Goal: Task Accomplishment & Management: Manage account settings

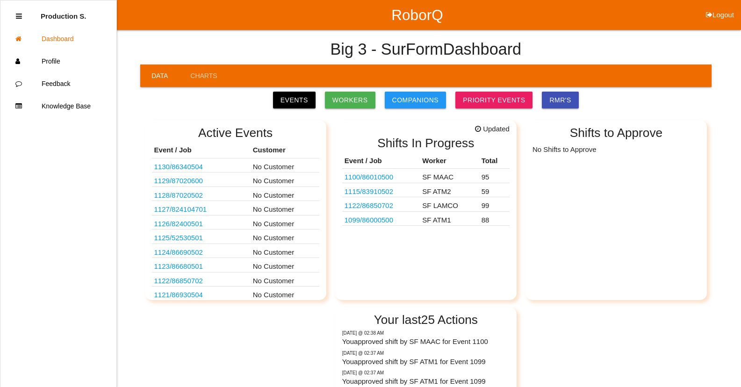
click at [392, 179] on link "1100 / 86010500" at bounding box center [368, 177] width 49 height 8
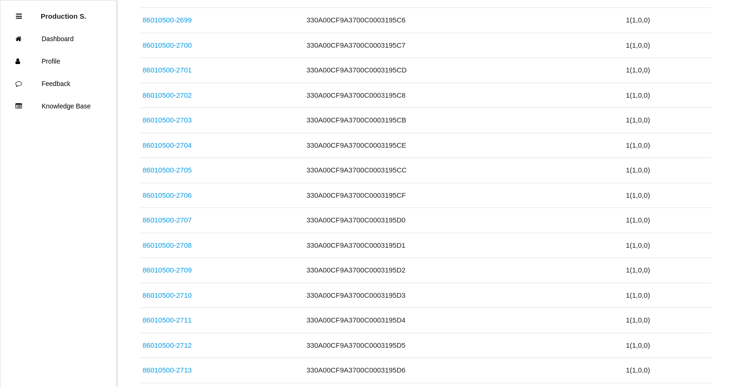
scroll to position [2376, 0]
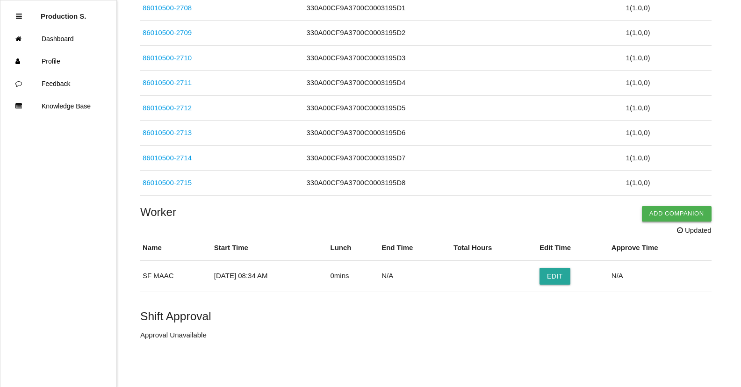
click at [660, 214] on button "Add Companion" at bounding box center [677, 213] width 70 height 15
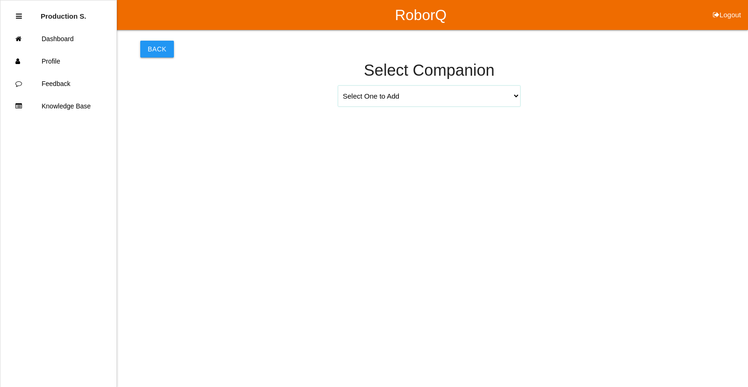
click at [492, 100] on select "Select One to Add [PERSON_NAME] 9655 [PERSON_NAME] 9140 [PERSON_NAME] 9156 [PER…" at bounding box center [429, 96] width 182 height 21
select select "[PERSON_NAME] 9271"
click at [338, 86] on select "Select One to Add [PERSON_NAME] 9655 [PERSON_NAME] 9140 [PERSON_NAME] 9156 [PER…" at bounding box center [429, 96] width 182 height 21
select select "8"
select select "34"
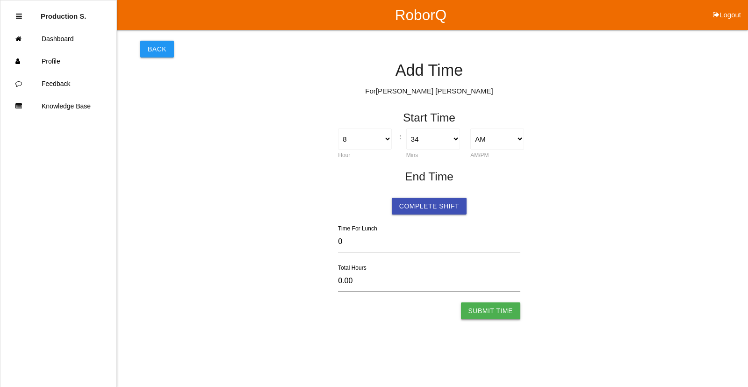
click at [504, 309] on button "Submit Time" at bounding box center [490, 310] width 59 height 17
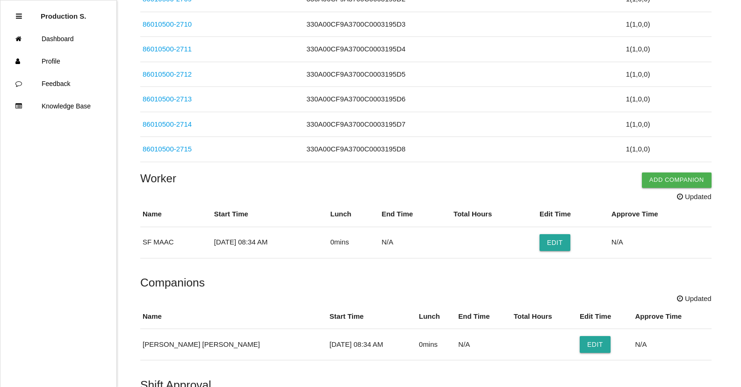
scroll to position [2479, 0]
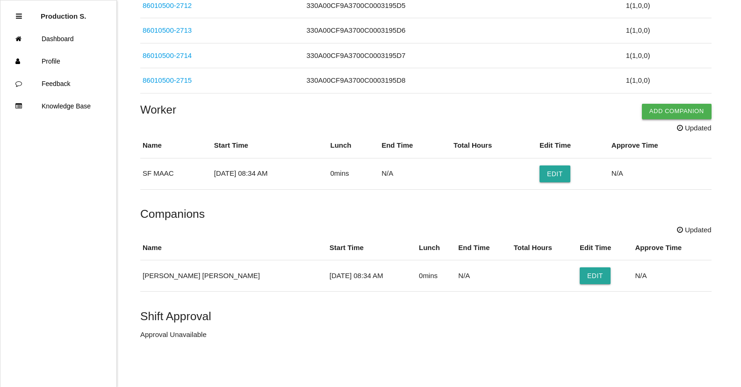
click at [663, 113] on button "Add Companion" at bounding box center [677, 111] width 70 height 15
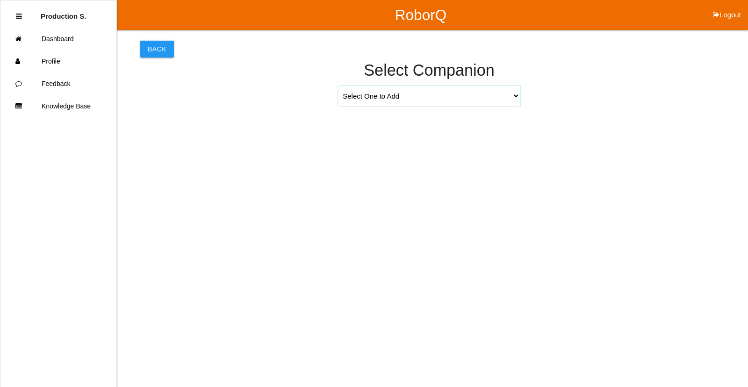
click at [515, 95] on select "Select One to Add [PERSON_NAME] 9655 [PERSON_NAME] 9140 [PERSON_NAME] 9156 [PER…" at bounding box center [429, 96] width 182 height 21
select select "[PERSON_NAME] 9709"
click at [338, 86] on select "Select One to Add [PERSON_NAME] 9655 [PERSON_NAME] 9140 [PERSON_NAME] 9156 [PER…" at bounding box center [429, 96] width 182 height 21
select select "8"
select select "34"
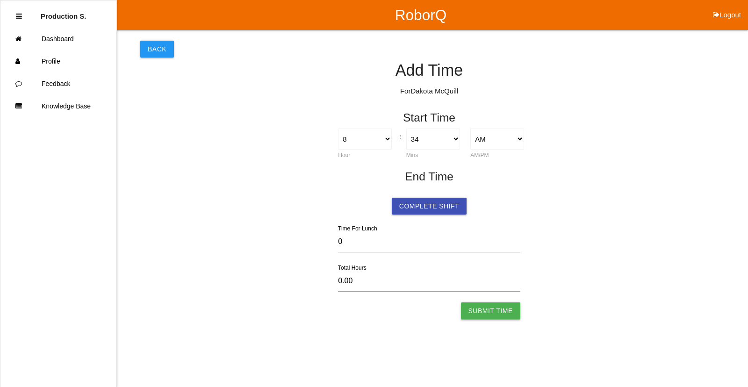
click at [502, 309] on button "Submit Time" at bounding box center [490, 310] width 59 height 17
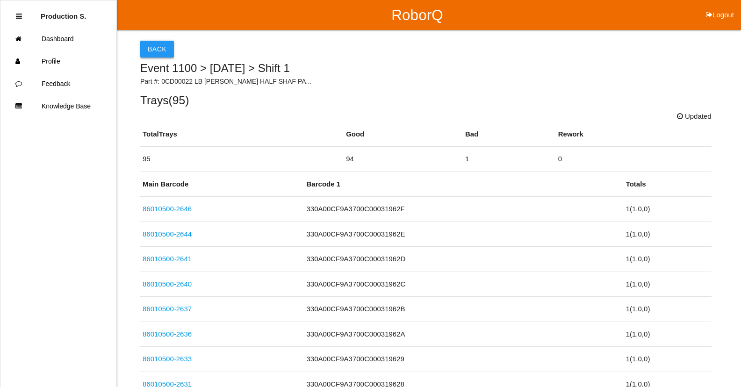
click at [150, 50] on button "Back" at bounding box center [157, 49] width 34 height 17
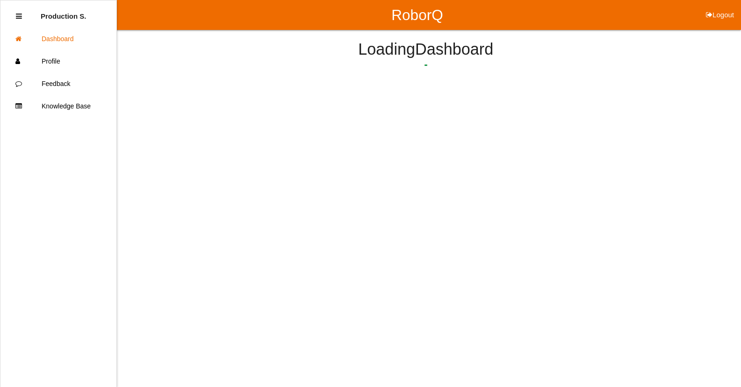
click at [150, 50] on h4 "Loading Dashboard" at bounding box center [425, 50] width 571 height 18
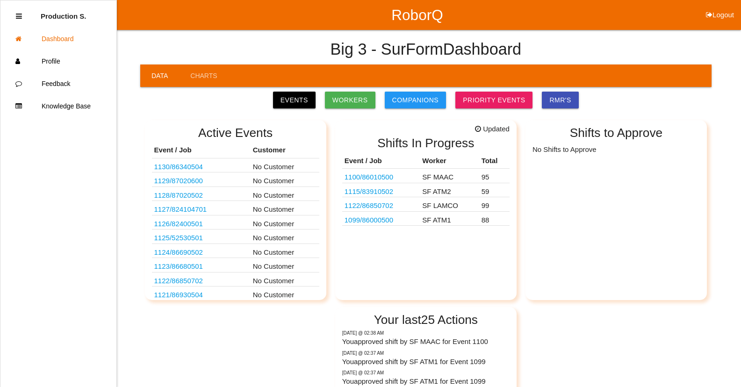
click at [386, 220] on link "1099 / 86000500" at bounding box center [368, 220] width 49 height 8
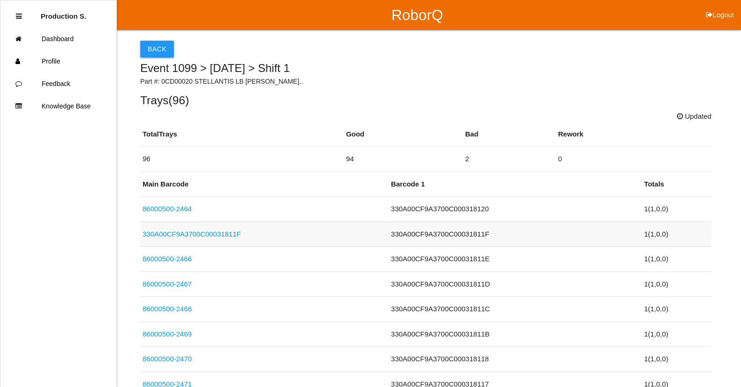
click at [179, 237] on link "330A00CF9A3700C00031811F" at bounding box center [192, 234] width 98 height 8
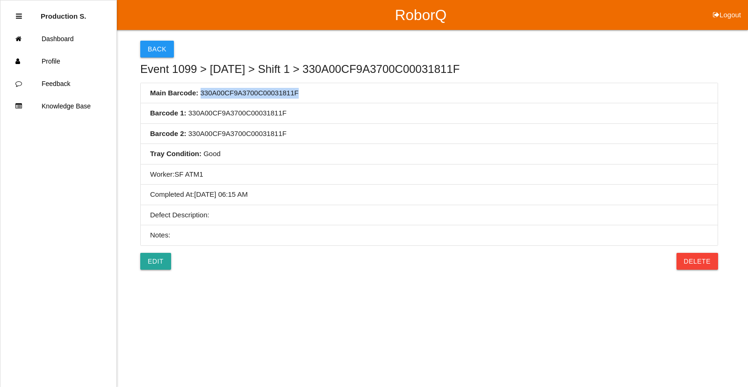
drag, startPoint x: 294, startPoint y: 90, endPoint x: 200, endPoint y: 98, distance: 94.7
click at [200, 98] on li "Main Barcode : 330A00CF9A3700C00031811F" at bounding box center [429, 93] width 577 height 21
click at [157, 262] on link "Edit" at bounding box center [155, 261] width 31 height 17
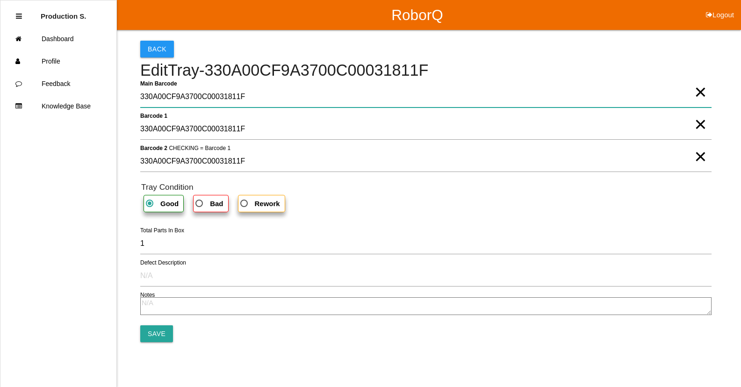
drag, startPoint x: 241, startPoint y: 100, endPoint x: 140, endPoint y: 102, distance: 100.5
click at [140, 102] on Barcode "330A00CF9A3700C00031811F" at bounding box center [425, 96] width 571 height 21
type Barcode "86000500-2465"
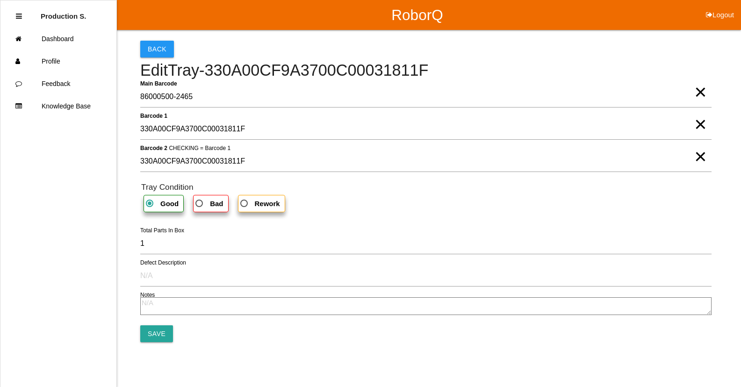
click at [336, 203] on div "Good Bad Rework" at bounding box center [426, 203] width 570 height 17
click at [162, 333] on input "Save" at bounding box center [156, 333] width 33 height 17
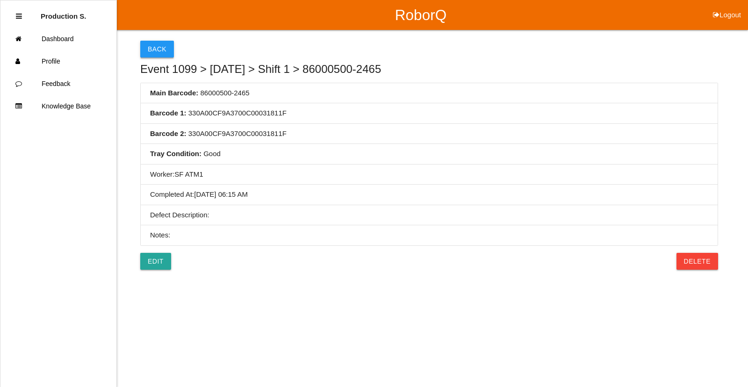
click at [164, 54] on button "Back" at bounding box center [157, 49] width 34 height 17
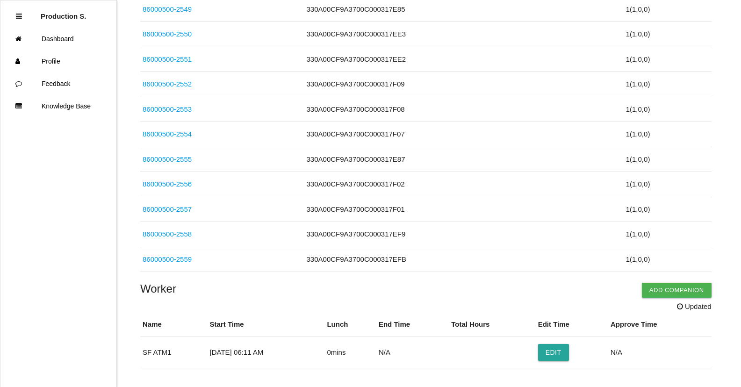
scroll to position [2401, 0]
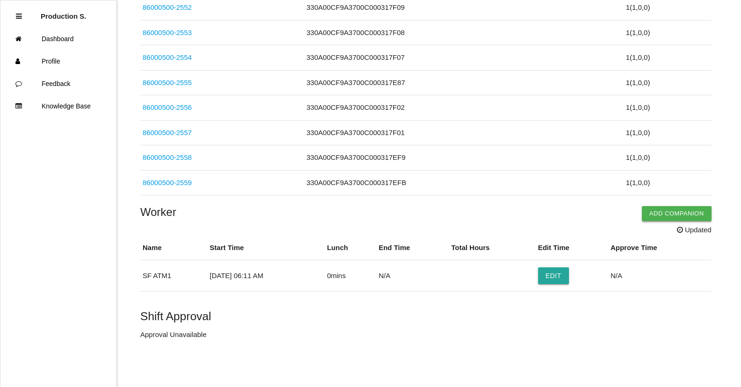
click at [654, 212] on button "Add Companion" at bounding box center [677, 213] width 70 height 15
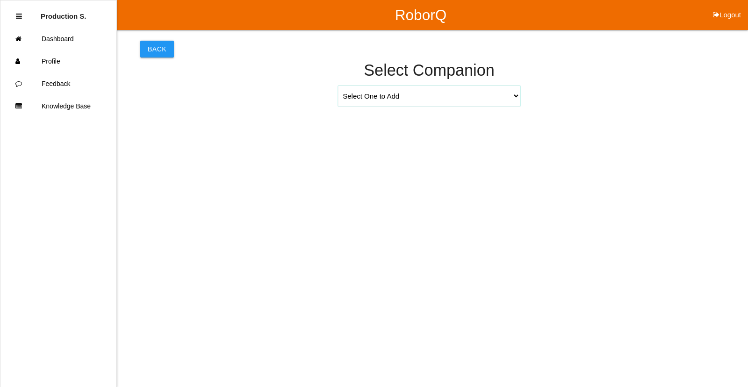
click at [516, 97] on select "Select One to Add [PERSON_NAME] 9655 [PERSON_NAME] 9140 [PERSON_NAME] 9156 [PER…" at bounding box center [429, 96] width 182 height 21
select select "[PERSON_NAME] 9655"
click at [338, 86] on select "Select One to Add [PERSON_NAME] 9655 [PERSON_NAME] 9140 [PERSON_NAME] 9156 [PER…" at bounding box center [429, 96] width 182 height 21
select select "6"
select select "11"
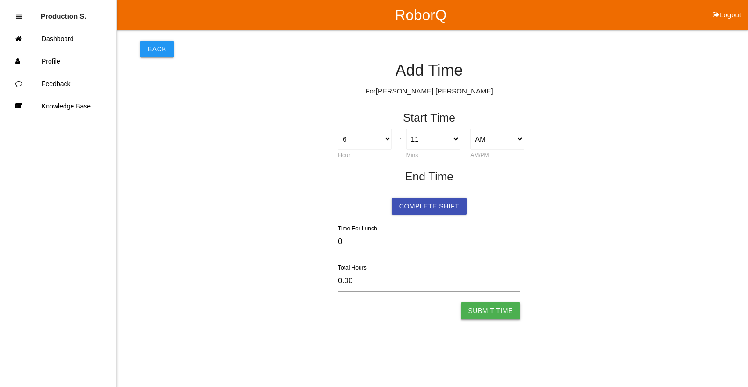
click at [501, 311] on button "Submit Time" at bounding box center [490, 310] width 59 height 17
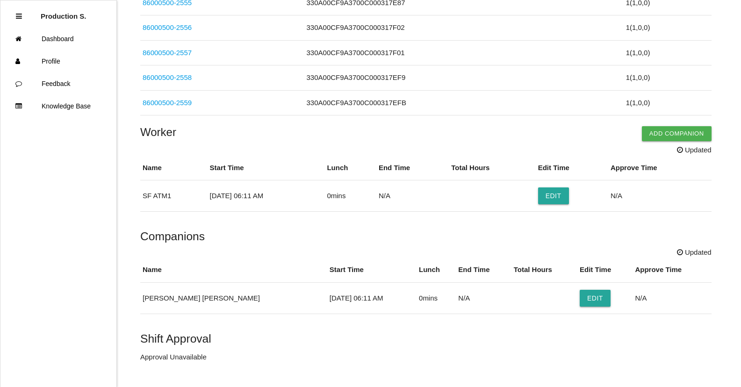
scroll to position [2503, 0]
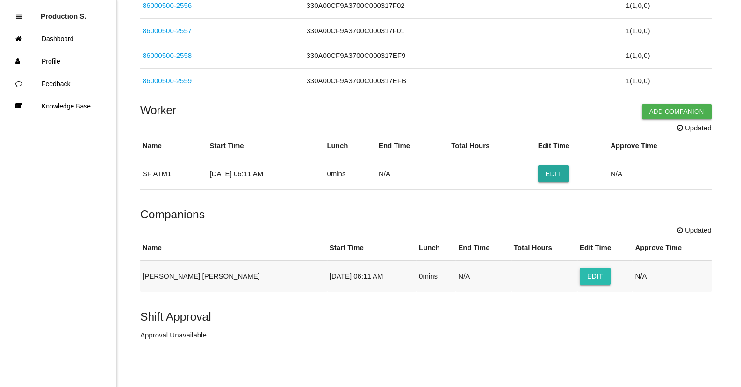
click at [579, 275] on button "Edit" at bounding box center [594, 276] width 31 height 17
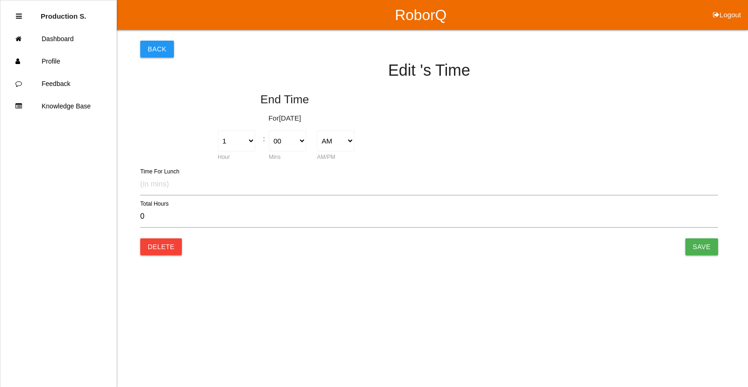
type input "0.00"
select select "6"
select select "11"
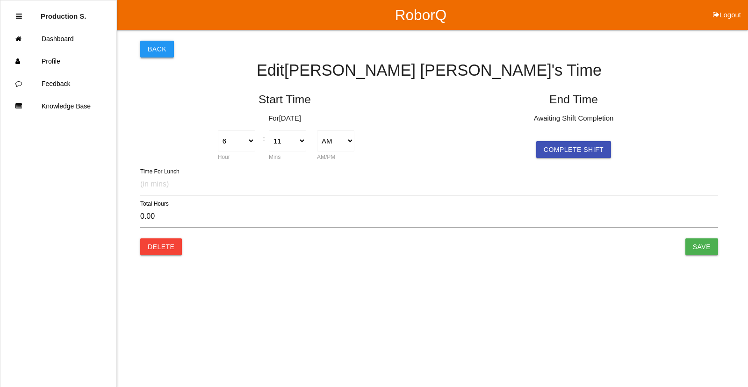
click at [162, 54] on button "Back" at bounding box center [157, 49] width 34 height 17
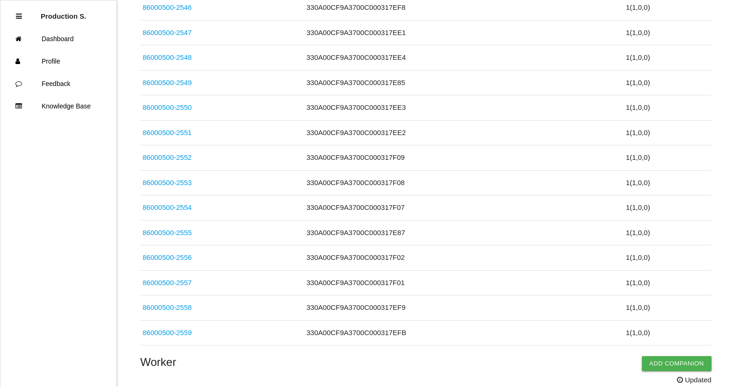
scroll to position [2503, 0]
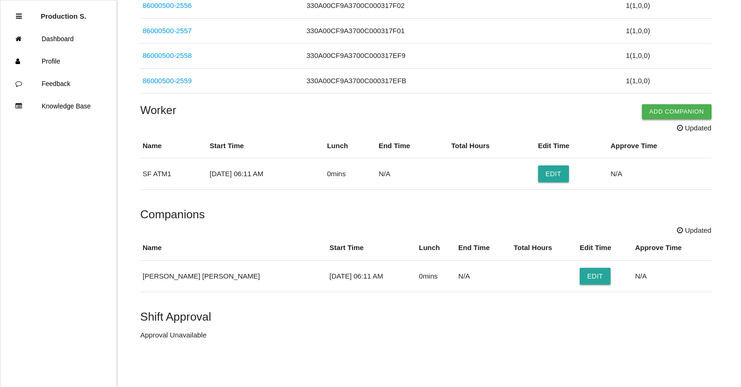
click at [657, 112] on button "Add Companion" at bounding box center [677, 111] width 70 height 15
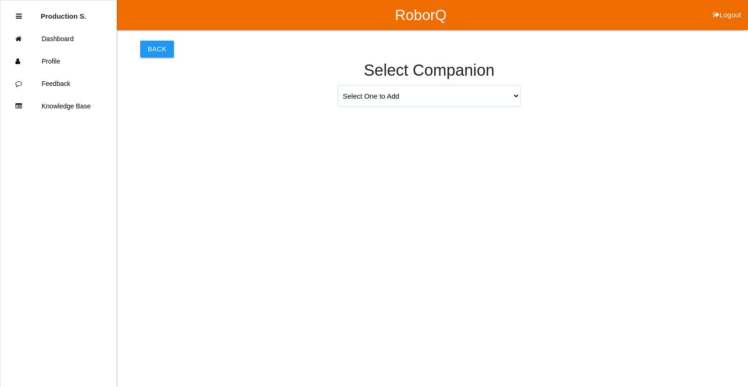
drag, startPoint x: 516, startPoint y: 94, endPoint x: 503, endPoint y: 103, distance: 16.1
click at [516, 94] on select "Select One to Add [PERSON_NAME] 9655 [PERSON_NAME] 9140 [PERSON_NAME] 9156 [PER…" at bounding box center [429, 96] width 182 height 21
select select "[PERSON_NAME] 9709"
click at [338, 86] on select "Select One to Add [PERSON_NAME] 9655 [PERSON_NAME] 9140 [PERSON_NAME] 9156 [PER…" at bounding box center [429, 96] width 182 height 21
select select "6"
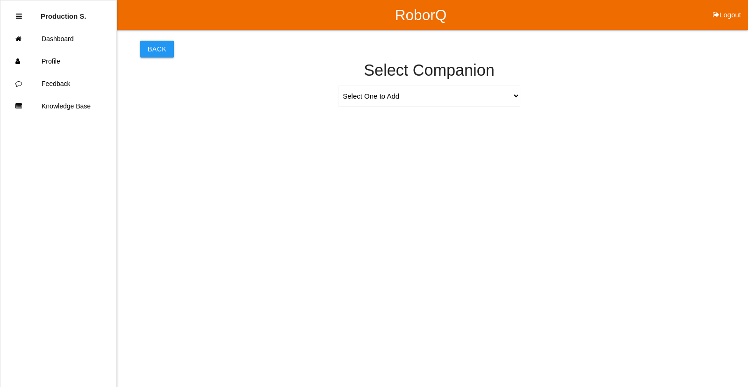
select select "11"
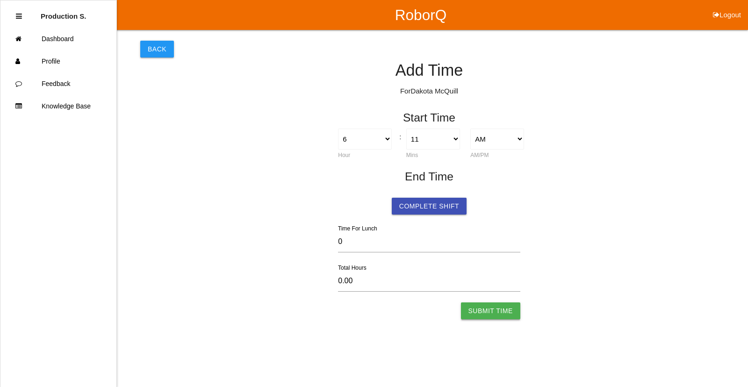
click at [508, 315] on button "Submit Time" at bounding box center [490, 310] width 59 height 17
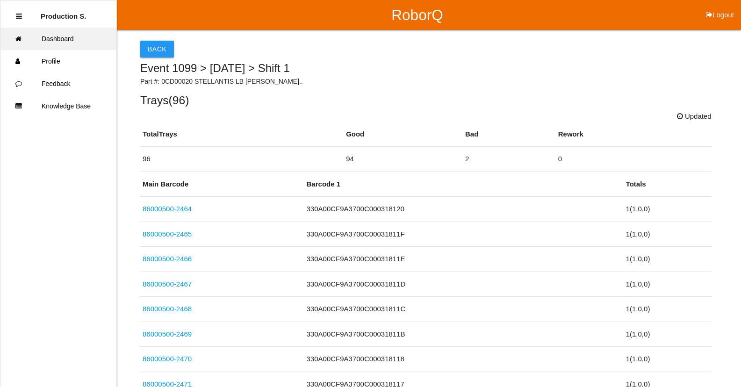
click at [60, 44] on link "Dashboard" at bounding box center [58, 39] width 116 height 22
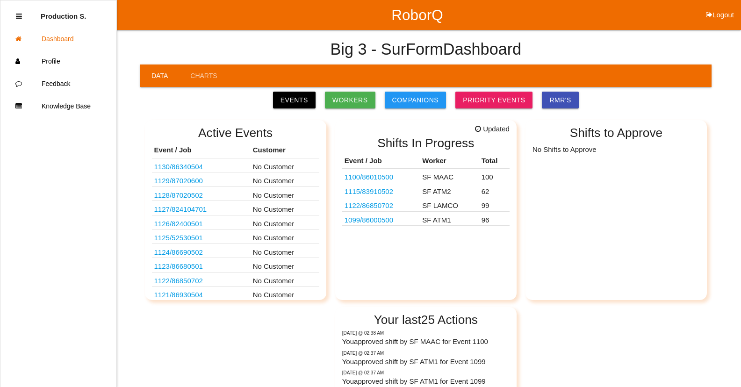
click at [386, 206] on link "1122 / 86850702" at bounding box center [368, 205] width 49 height 8
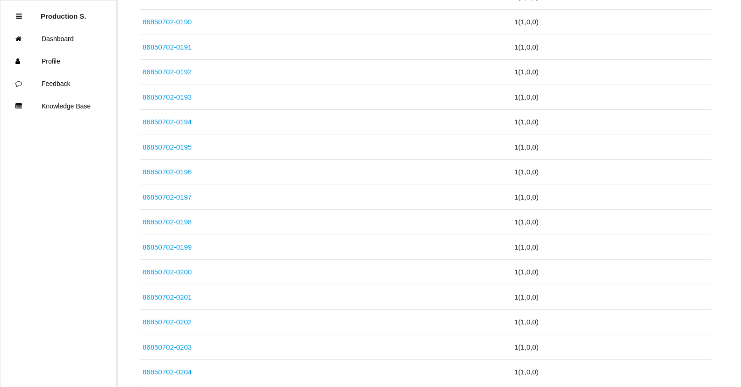
scroll to position [2476, 0]
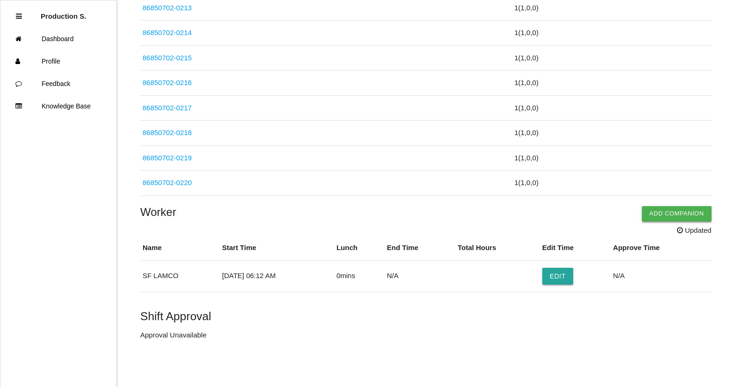
click at [659, 212] on button "Add Companion" at bounding box center [677, 213] width 70 height 15
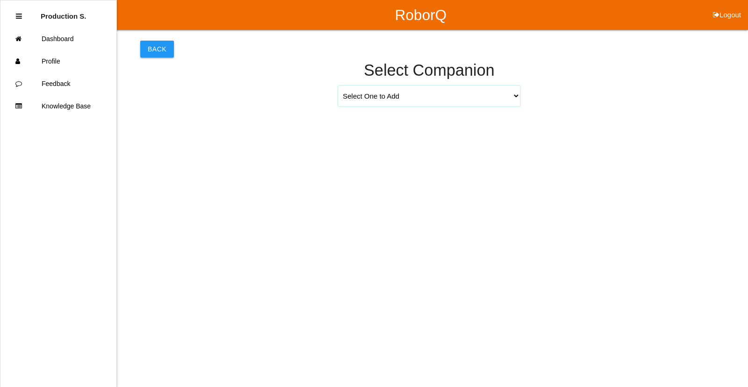
click at [517, 95] on select "Select One to Add [PERSON_NAME] 9655 [PERSON_NAME] 9140 [PERSON_NAME] 9156 [PER…" at bounding box center [429, 96] width 182 height 21
select select "[PERSON_NAME] 9694"
click at [338, 86] on select "Select One to Add [PERSON_NAME] 9655 [PERSON_NAME] 9140 [PERSON_NAME] 9156 [PER…" at bounding box center [429, 96] width 182 height 21
select select "6"
select select "12"
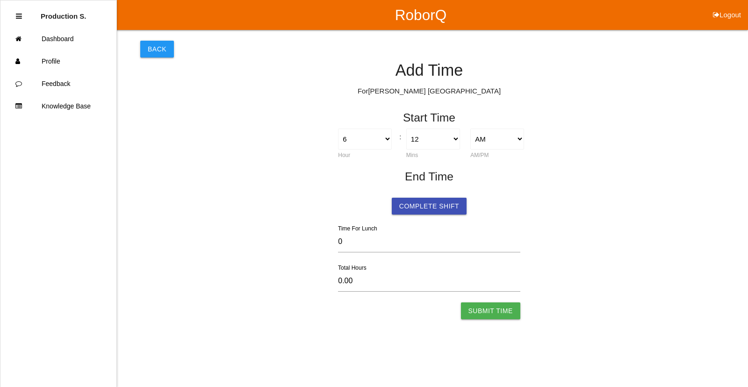
click at [490, 314] on button "Submit Time" at bounding box center [490, 310] width 59 height 17
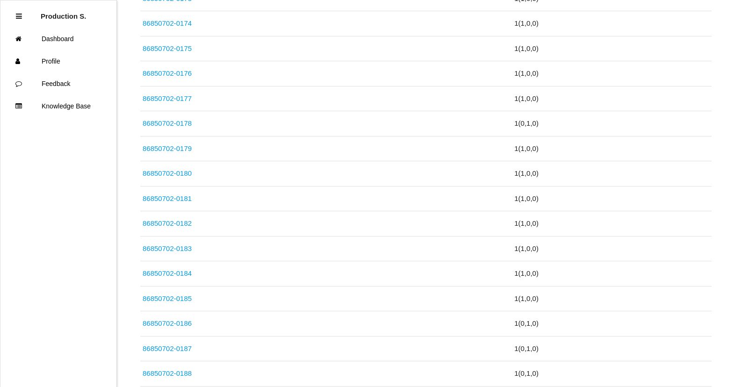
scroll to position [2579, 0]
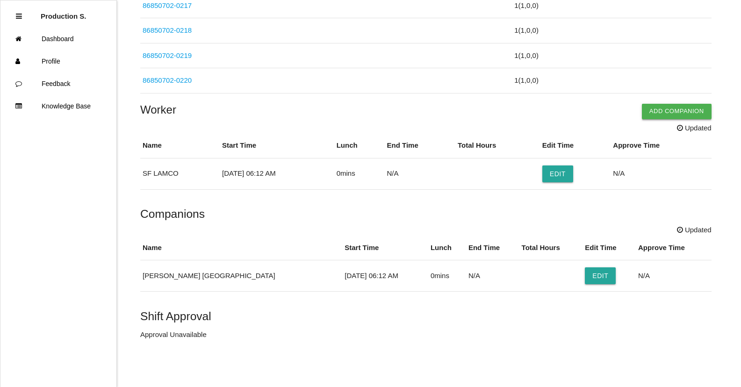
click at [658, 116] on button "Add Companion" at bounding box center [677, 111] width 70 height 15
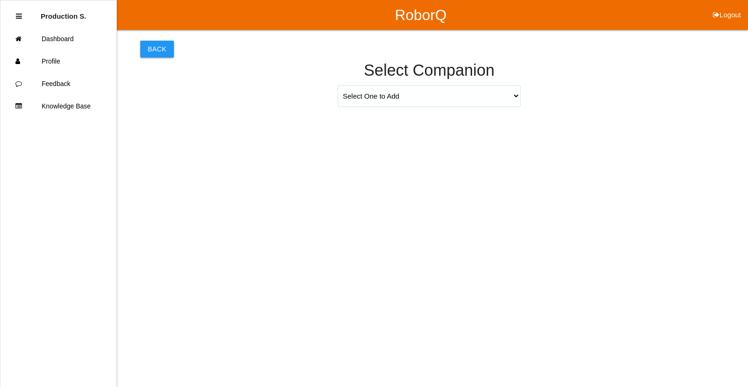
click at [514, 93] on select "Select One to Add [PERSON_NAME] 9655 [PERSON_NAME] 9140 [PERSON_NAME] 9156 [PER…" at bounding box center [429, 96] width 182 height 21
click at [656, 103] on div "Select One to Add [PERSON_NAME] 9655 [PERSON_NAME] 9140 [PERSON_NAME] 9156 [PER…" at bounding box center [429, 99] width 578 height 26
click at [157, 56] on button "Back" at bounding box center [157, 49] width 34 height 17
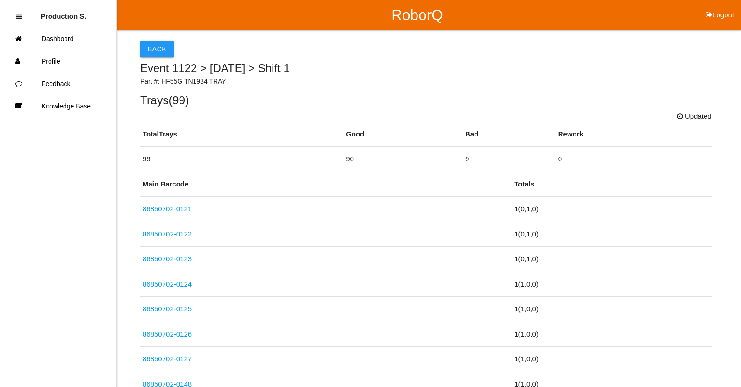
click at [157, 56] on button "Back" at bounding box center [157, 49] width 34 height 17
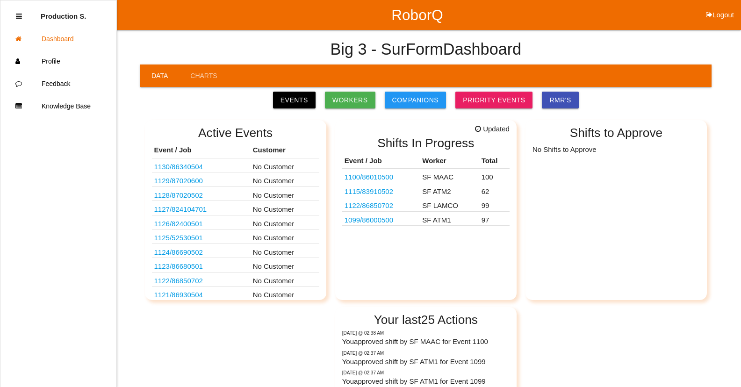
click at [383, 220] on link "1099 / 86000500" at bounding box center [368, 220] width 49 height 8
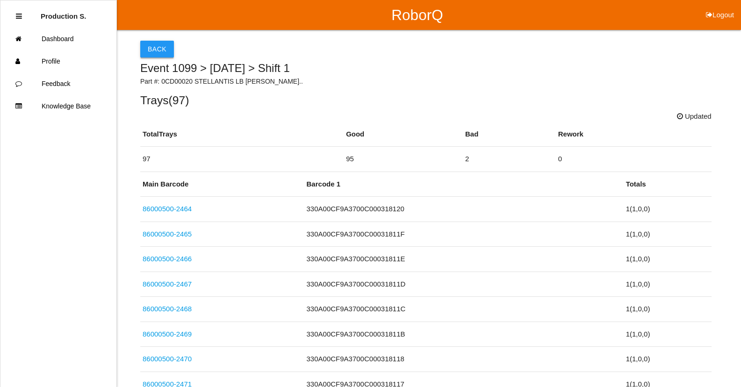
click at [150, 46] on button "Back" at bounding box center [157, 49] width 34 height 17
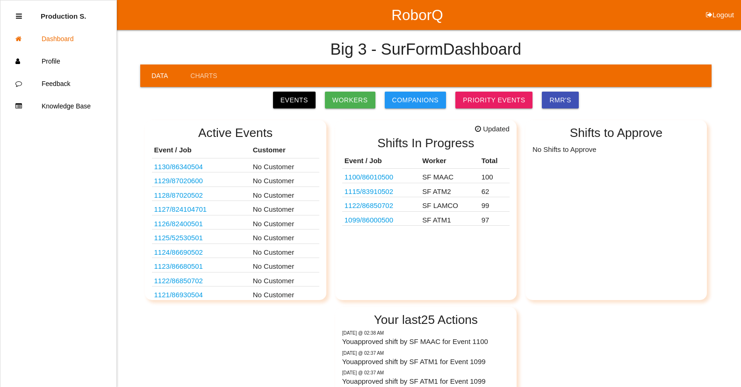
click at [383, 176] on link "1100 / 86010500" at bounding box center [368, 177] width 49 height 8
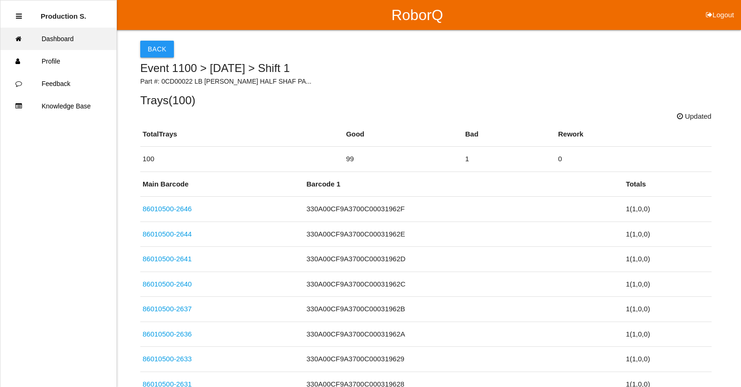
click at [83, 43] on link "Dashboard" at bounding box center [58, 39] width 116 height 22
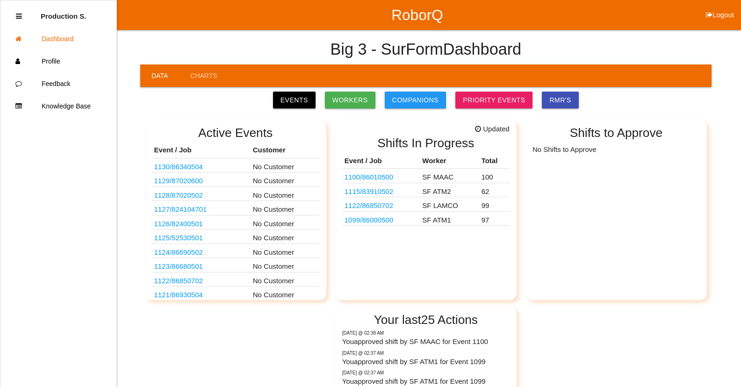
click at [387, 192] on link "1115 / 83910502" at bounding box center [368, 191] width 49 height 8
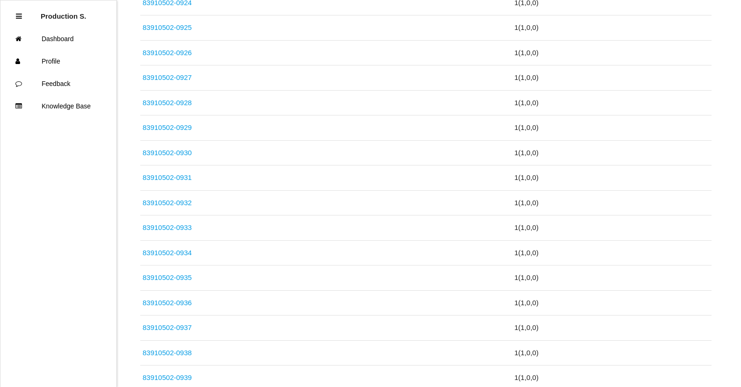
scroll to position [1551, 0]
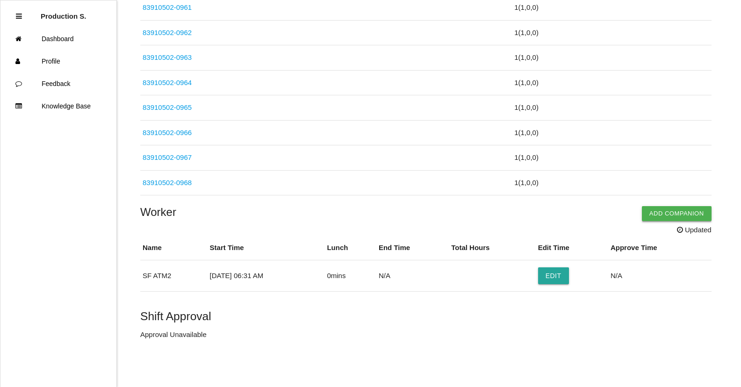
click at [671, 217] on button "Add Companion" at bounding box center [677, 213] width 70 height 15
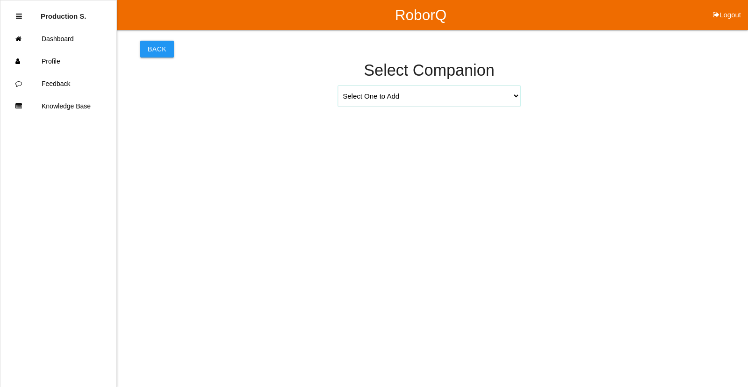
click at [517, 93] on select "Select One to Add [PERSON_NAME] 9655 [PERSON_NAME] 9140 [PERSON_NAME] 9156 [PER…" at bounding box center [429, 96] width 182 height 21
select select "[PERSON_NAME] 9617"
click at [338, 86] on select "Select One to Add [PERSON_NAME] 9655 [PERSON_NAME] 9140 [PERSON_NAME] 9156 [PER…" at bounding box center [429, 96] width 182 height 21
select select "6"
select select "31"
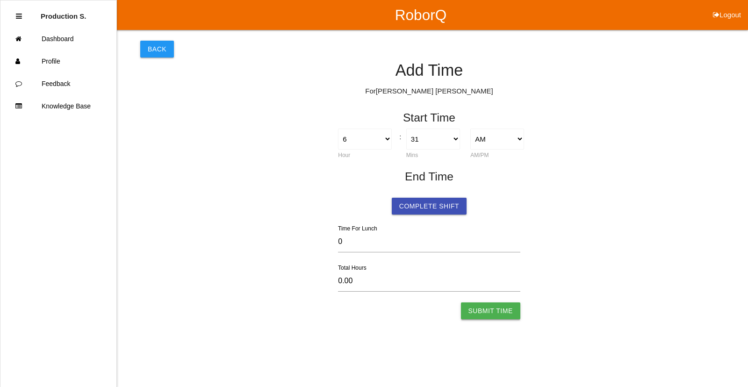
click at [488, 309] on button "Submit Time" at bounding box center [490, 310] width 59 height 17
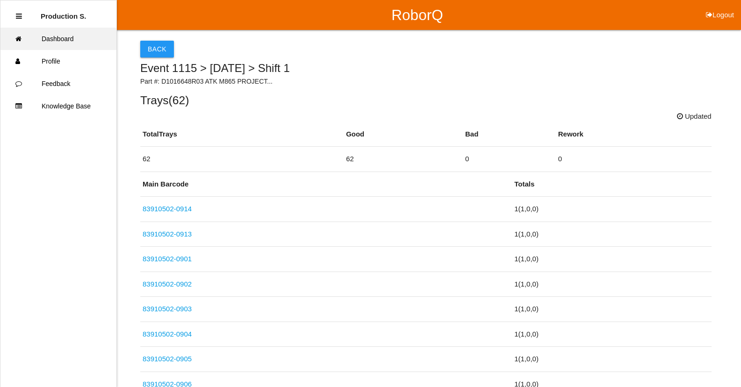
click at [59, 40] on link "Dashboard" at bounding box center [58, 39] width 116 height 22
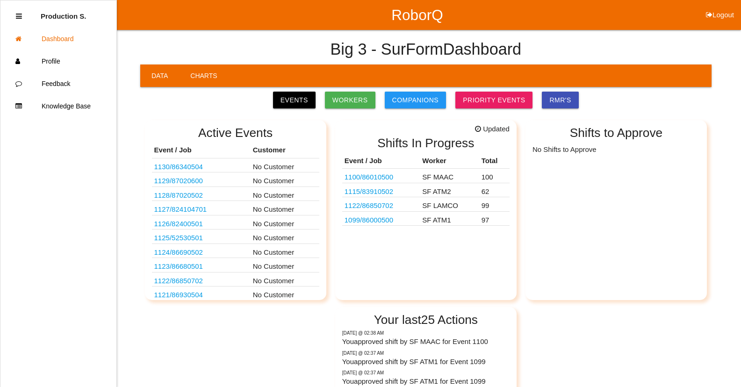
click at [202, 73] on link "Charts" at bounding box center [203, 75] width 49 height 22
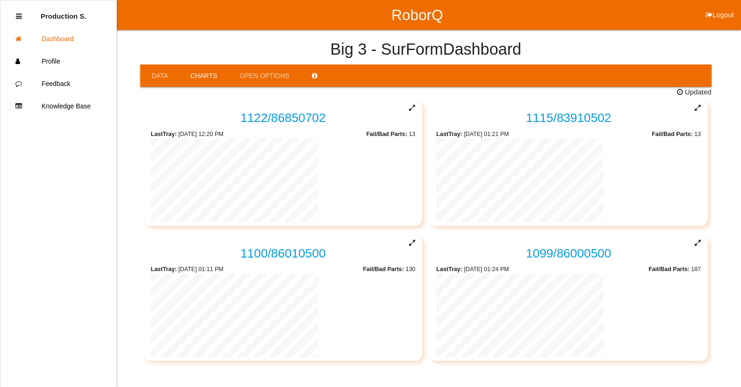
scroll to position [28, 0]
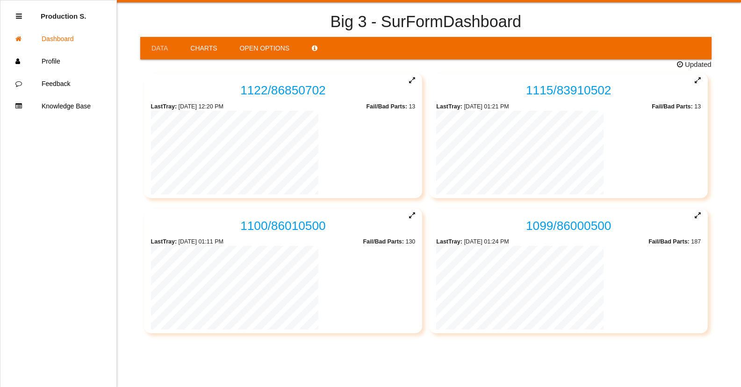
click at [272, 48] on link "Open Options" at bounding box center [265, 48] width 72 height 22
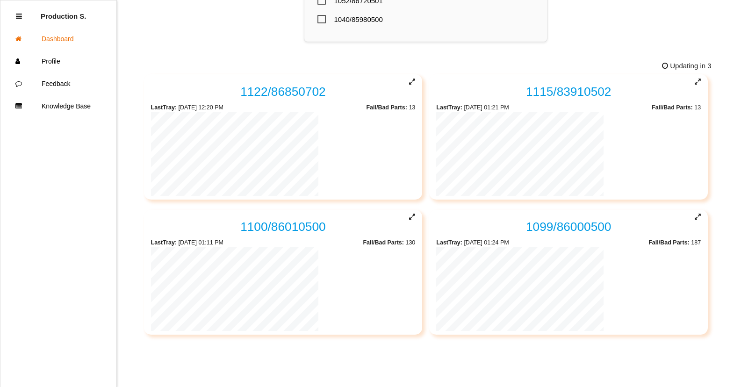
scroll to position [1089, 0]
click at [526, 227] on link "1099 / 86000500" at bounding box center [569, 225] width 86 height 14
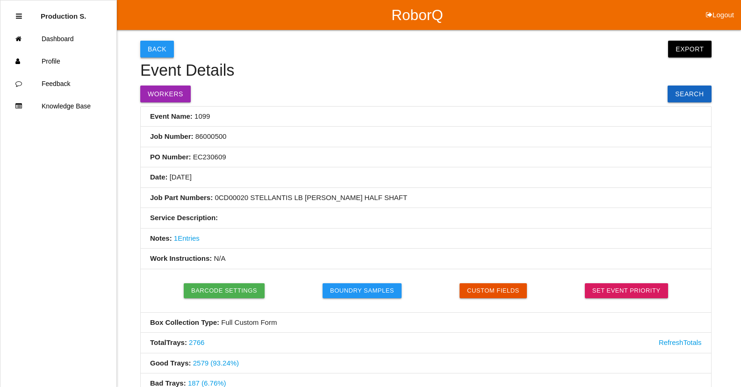
click at [143, 41] on button "Back" at bounding box center [157, 49] width 34 height 17
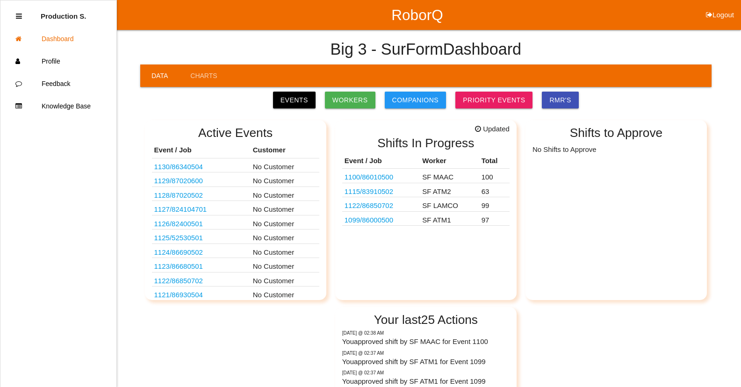
click at [384, 222] on link "1099 / 86000500" at bounding box center [368, 220] width 49 height 8
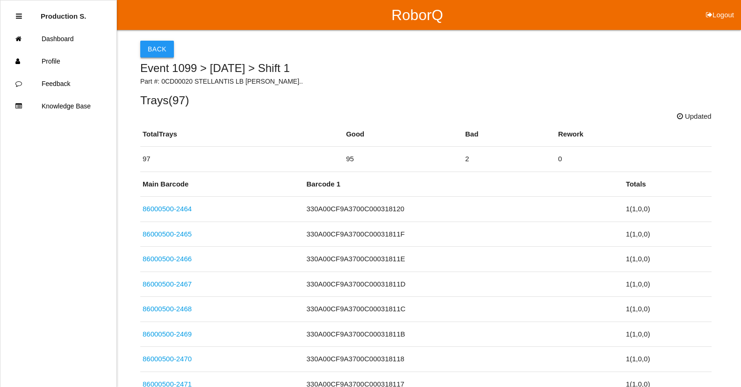
click at [157, 53] on button "Back" at bounding box center [157, 49] width 34 height 17
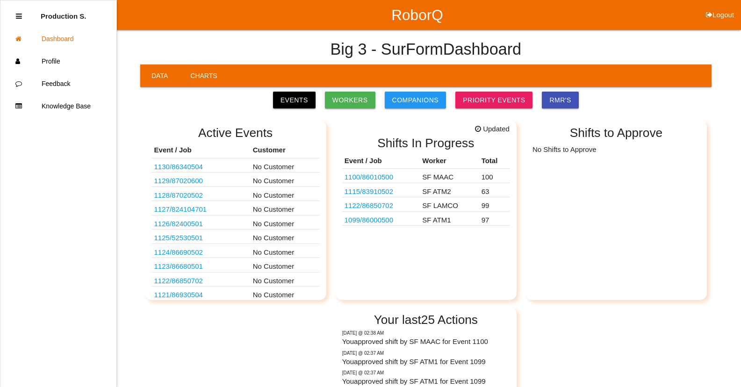
click at [200, 75] on link "Charts" at bounding box center [203, 75] width 49 height 22
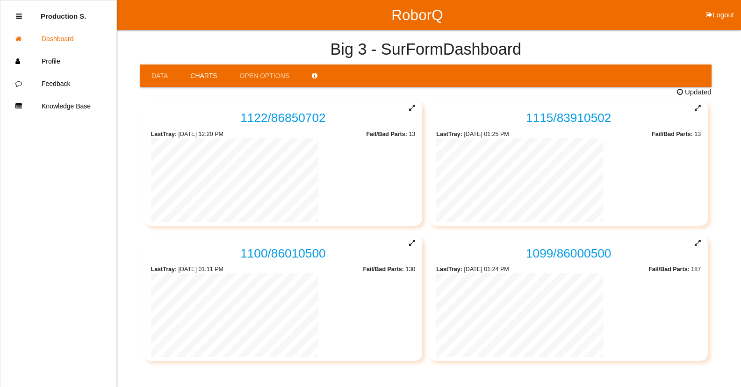
click at [694, 242] on icon at bounding box center [697, 241] width 6 height 5
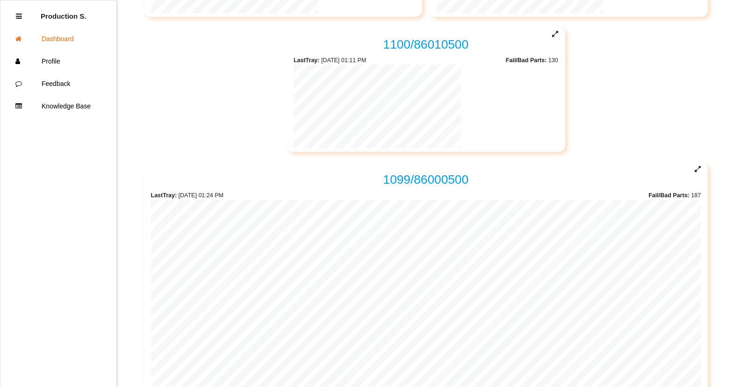
scroll to position [219, 0]
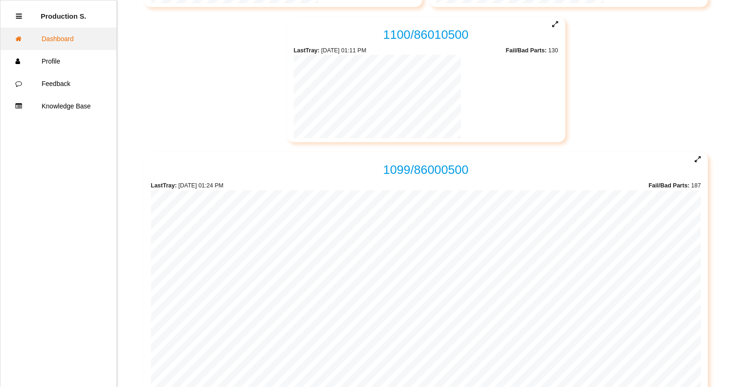
click at [64, 43] on link "Dashboard" at bounding box center [58, 39] width 116 height 22
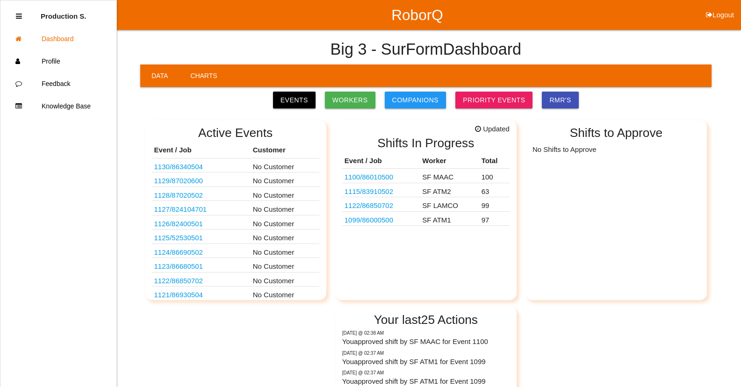
click at [208, 74] on link "Charts" at bounding box center [203, 75] width 49 height 22
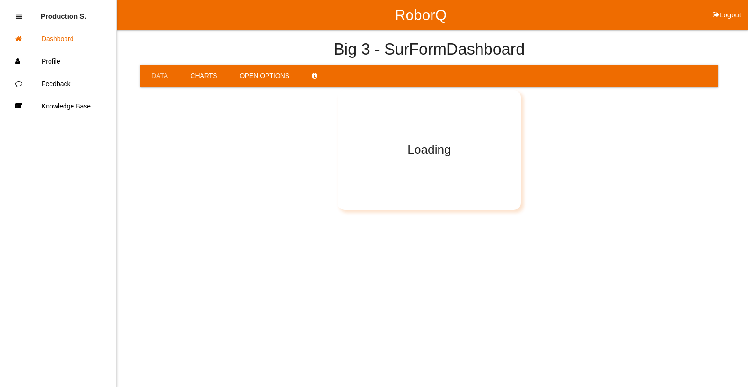
click at [276, 76] on link "Open Options" at bounding box center [265, 75] width 72 height 22
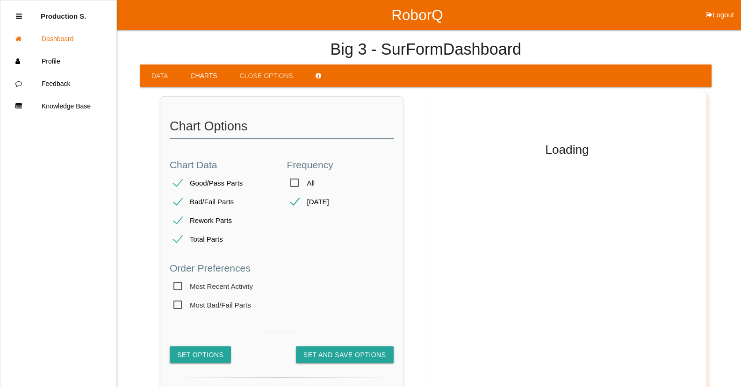
checkbox input "false"
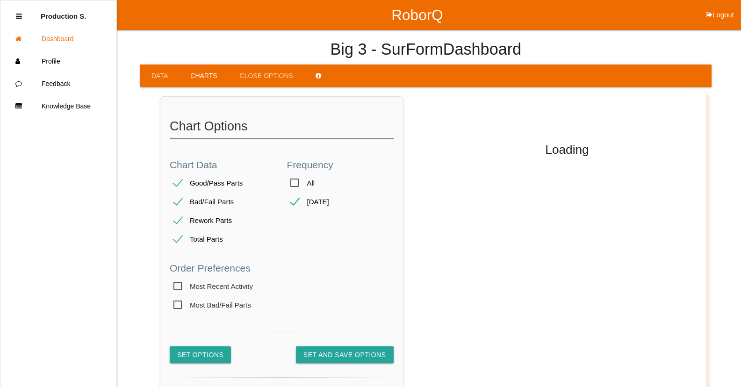
checkbox input "false"
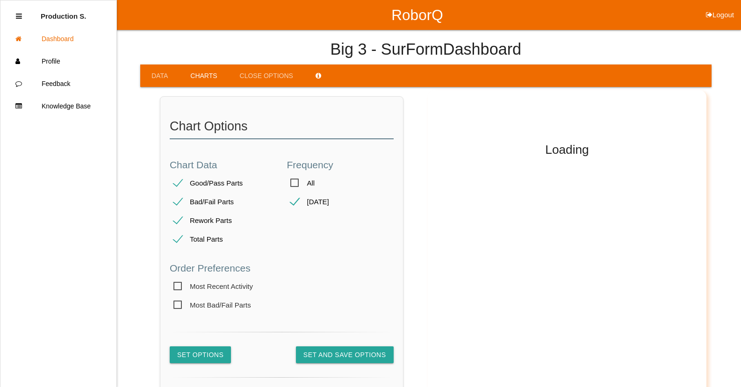
checkbox input "false"
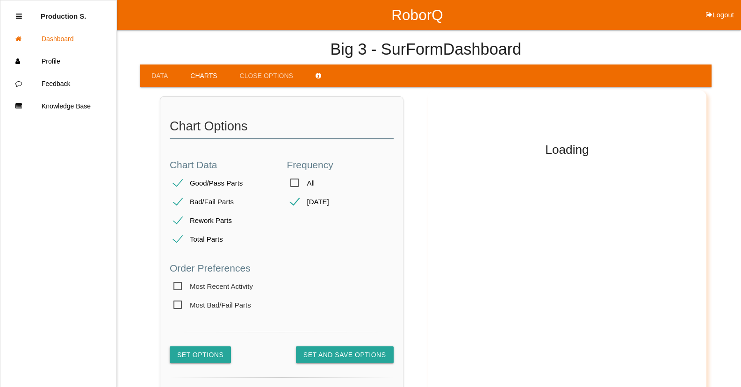
checkbox input "false"
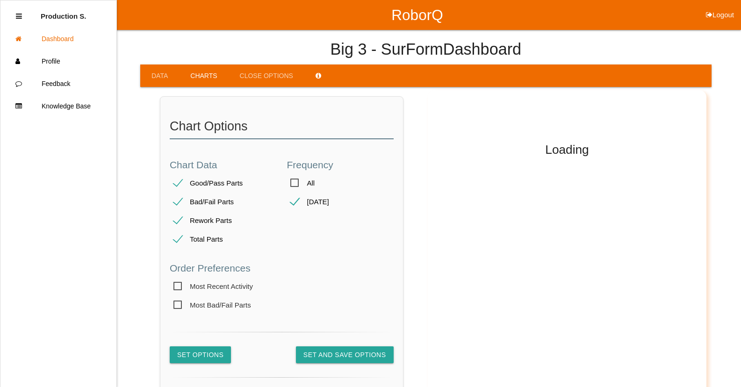
checkbox input "false"
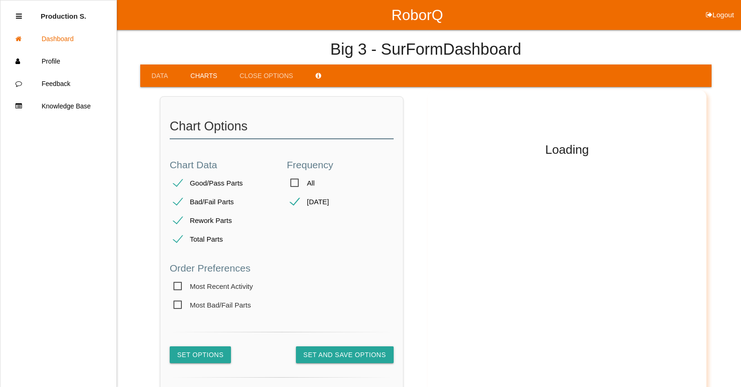
checkbox input "false"
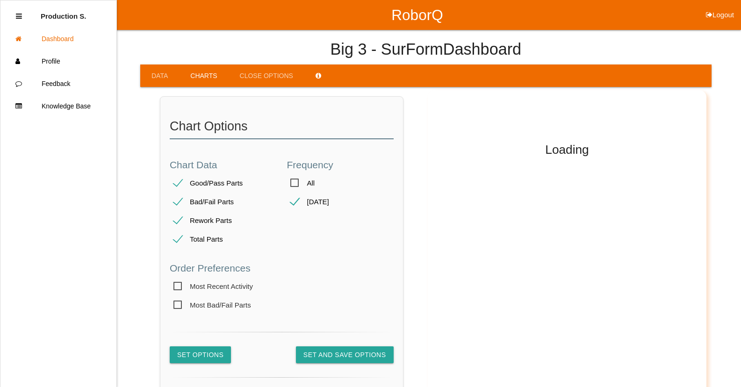
checkbox input "false"
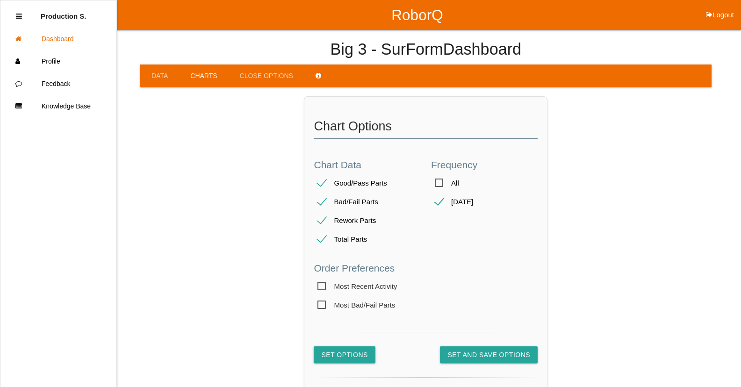
click at [328, 284] on span "Most Recent Activity" at bounding box center [356, 286] width 79 height 12
click at [320, 284] on input "Most Recent Activity" at bounding box center [317, 286] width 6 height 6
checkbox input "true"
click at [465, 358] on button "Set and Save Options" at bounding box center [489, 354] width 98 height 17
click at [251, 77] on link "Close Options" at bounding box center [267, 75] width 76 height 22
